Goal: Transaction & Acquisition: Purchase product/service

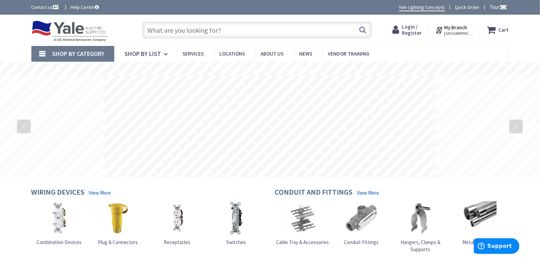
click at [412, 31] on span "Login / Register" at bounding box center [412, 30] width 20 height 13
click at [409, 26] on span "Login / Register" at bounding box center [412, 30] width 20 height 13
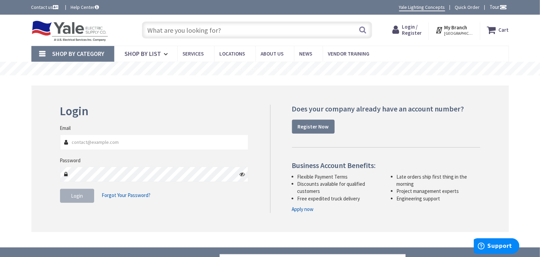
type input "daryl@hrweaver.com"
click at [81, 198] on span "Login" at bounding box center [77, 196] width 12 height 6
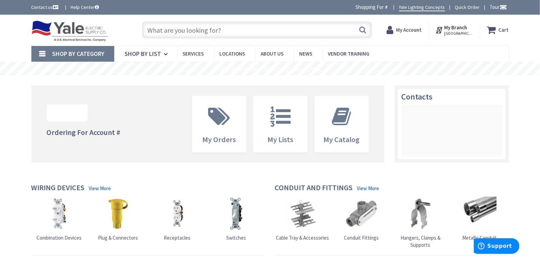
click at [262, 29] on input "text" at bounding box center [257, 29] width 230 height 17
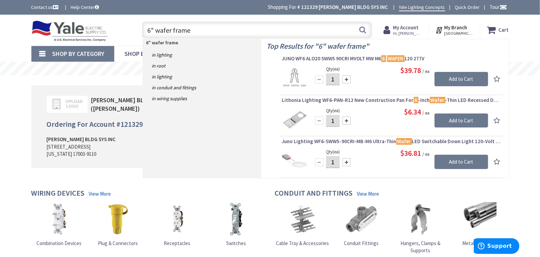
type input "6" wafer frames"
